Goal: Task Accomplishment & Management: Manage account settings

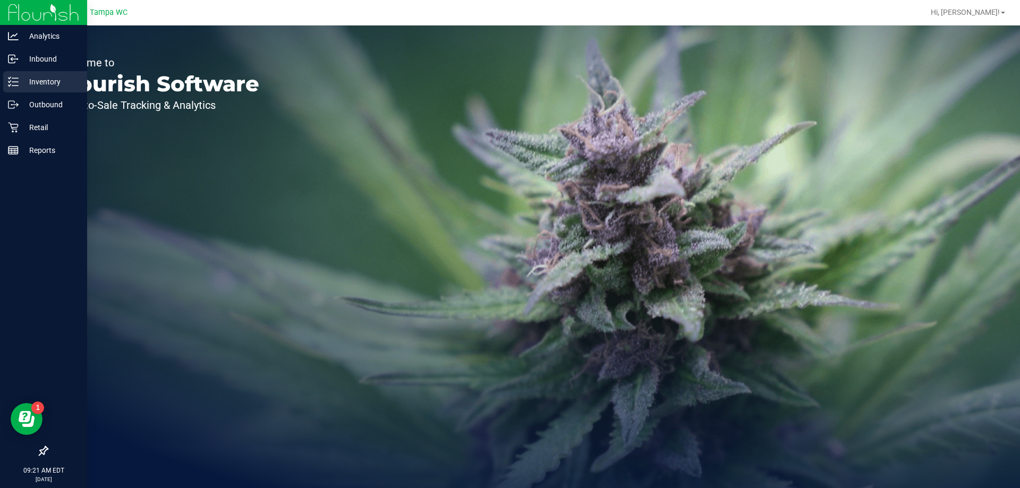
click at [38, 86] on p "Inventory" at bounding box center [51, 81] width 64 height 13
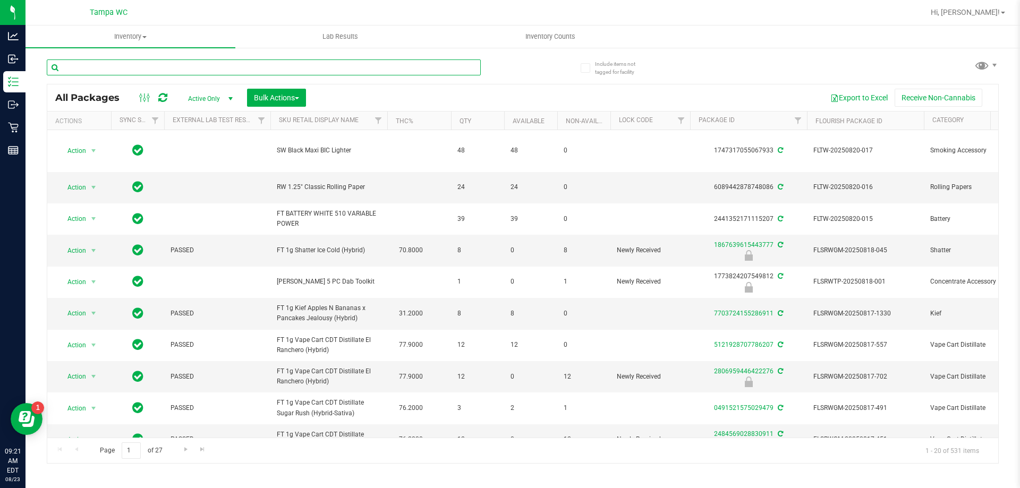
click at [129, 72] on input "text" at bounding box center [264, 68] width 434 height 16
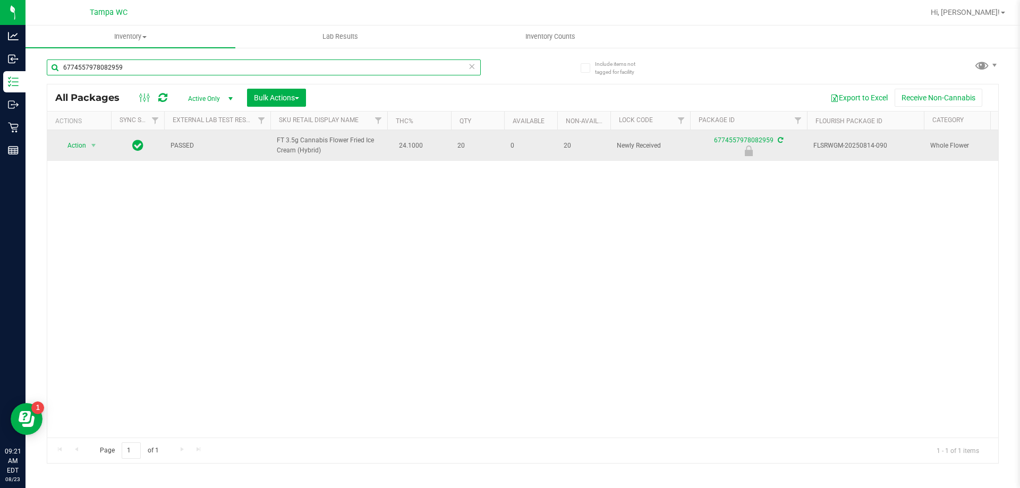
type input "6774557978082959"
click at [74, 134] on td "Action Action Edit attributes Global inventory Locate package Package audit log…" at bounding box center [79, 145] width 64 height 31
click at [77, 141] on span "Action" at bounding box center [72, 145] width 29 height 15
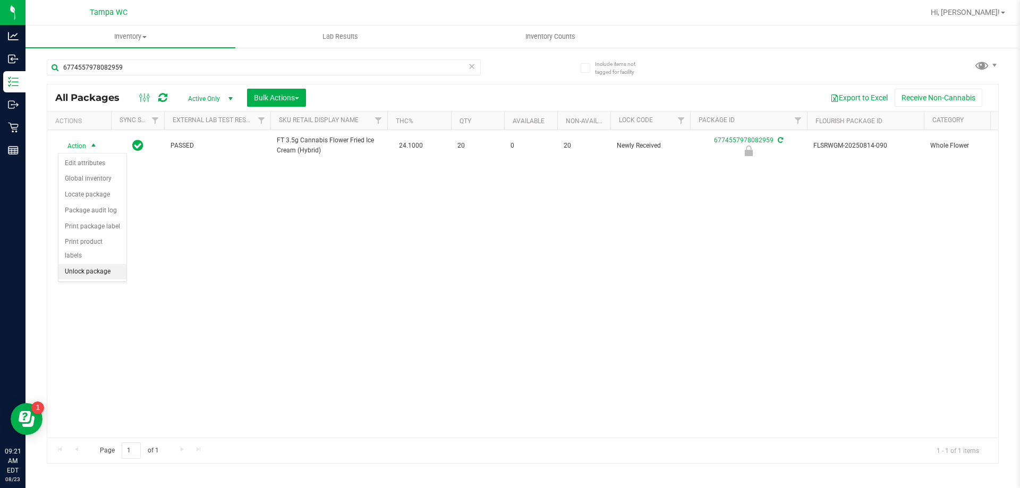
click at [96, 264] on li "Unlock package" at bounding box center [92, 272] width 68 height 16
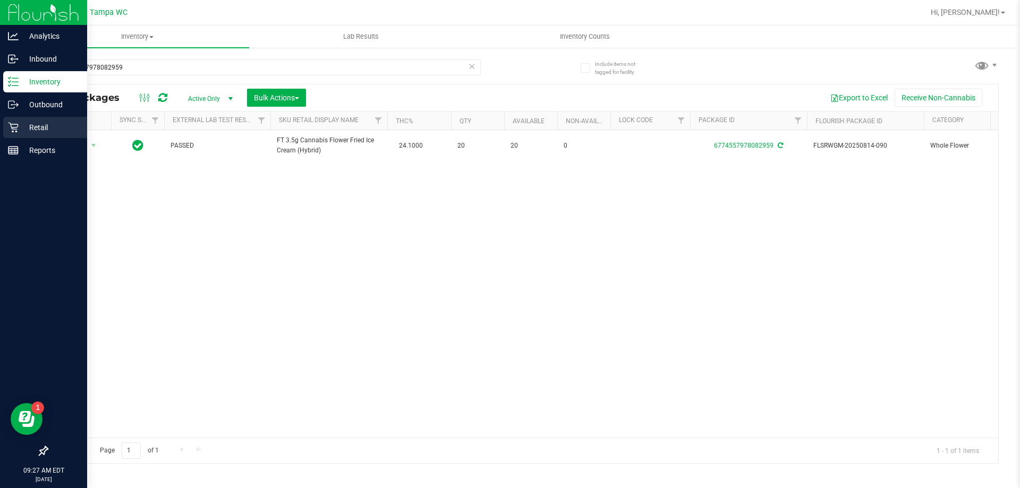
click at [38, 121] on div "Retail" at bounding box center [45, 127] width 84 height 21
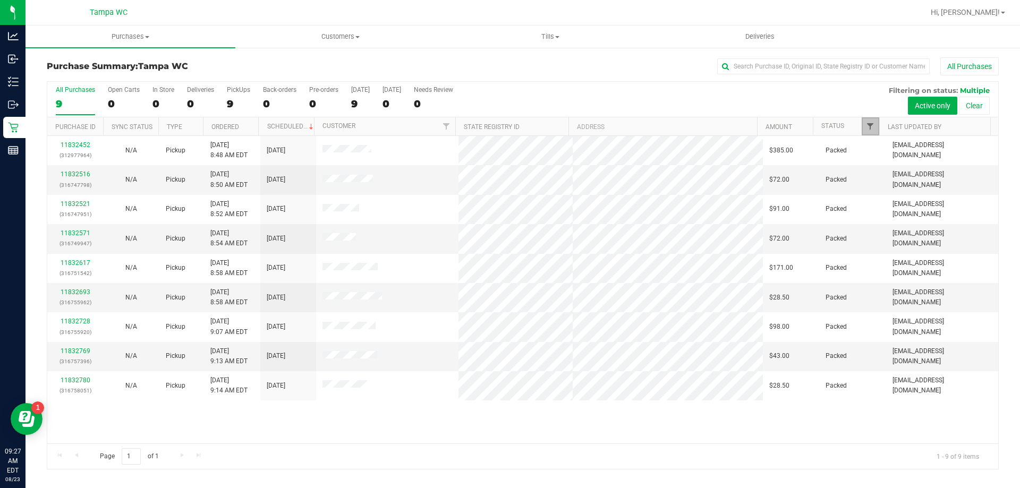
click at [872, 131] on span "Filter" at bounding box center [870, 126] width 9 height 9
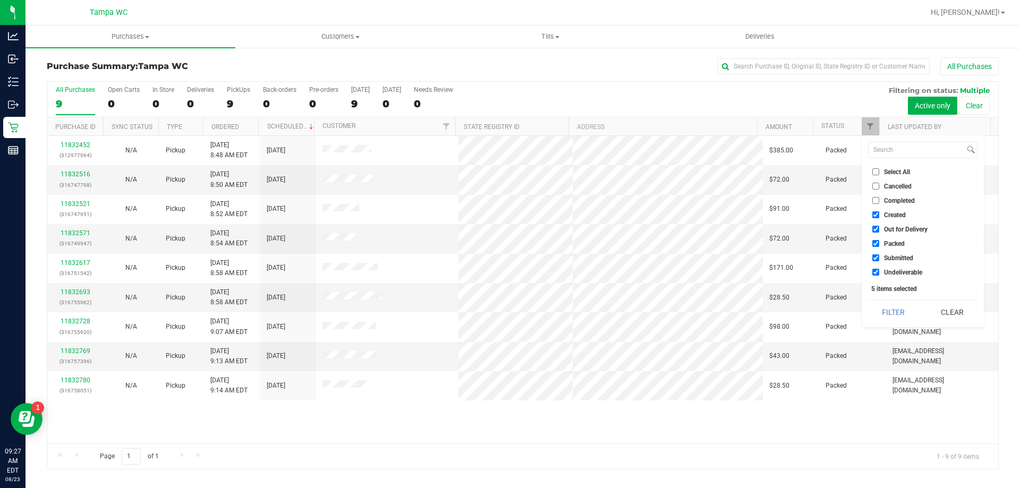
click at [878, 241] on input "Packed" at bounding box center [875, 243] width 7 height 7
checkbox input "false"
click at [879, 227] on input "Out for Delivery" at bounding box center [875, 229] width 7 height 7
checkbox input "false"
click at [878, 217] on input "Created" at bounding box center [875, 214] width 7 height 7
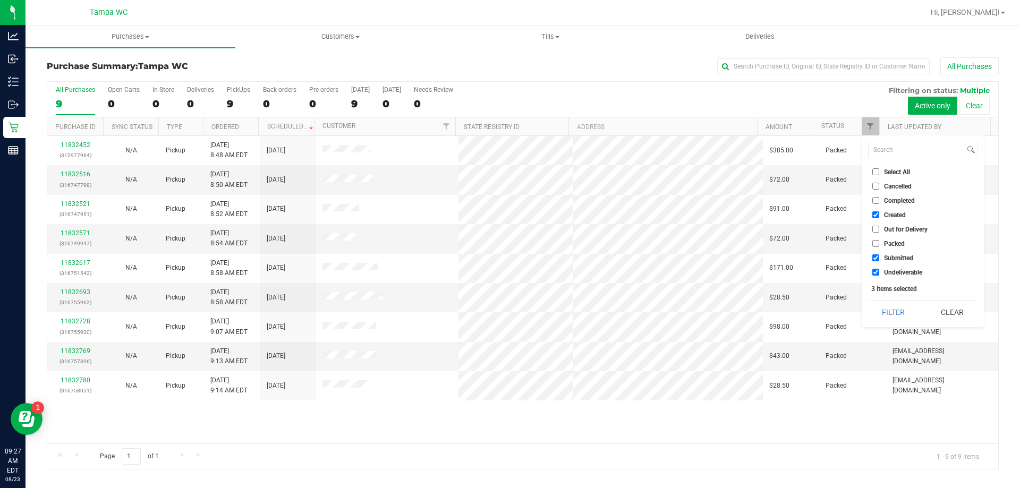
checkbox input "false"
click at [876, 273] on input "Undeliverable" at bounding box center [875, 272] width 7 height 7
checkbox input "false"
click at [904, 314] on button "Filter" at bounding box center [893, 312] width 51 height 23
